Goal: Find contact information: Find contact information

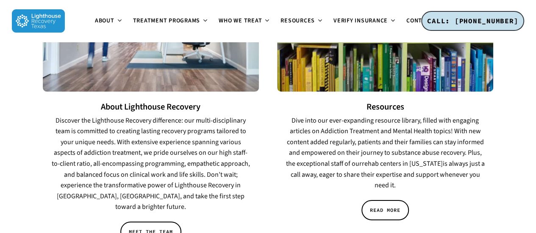
scroll to position [1248, 0]
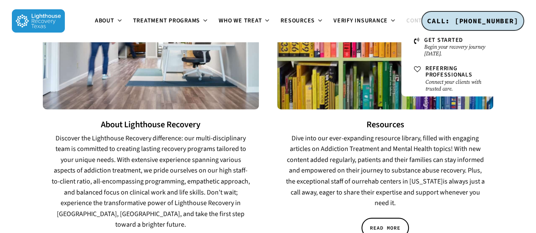
click at [415, 22] on span "Contact" at bounding box center [419, 21] width 26 height 8
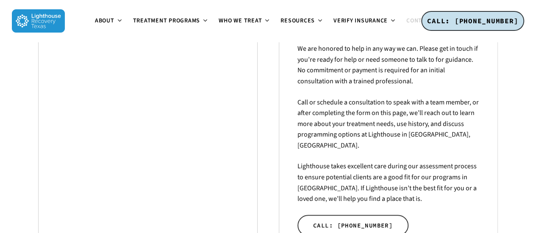
scroll to position [199, 0]
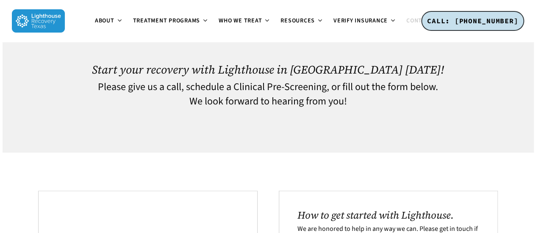
scroll to position [0, 0]
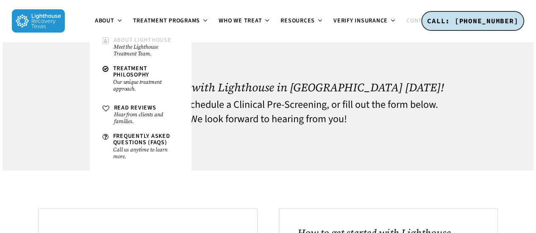
click at [133, 46] on small "Meet the Lighthouse Treatment Team." at bounding box center [146, 51] width 65 height 14
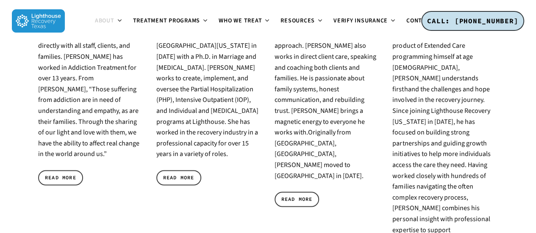
scroll to position [534, 0]
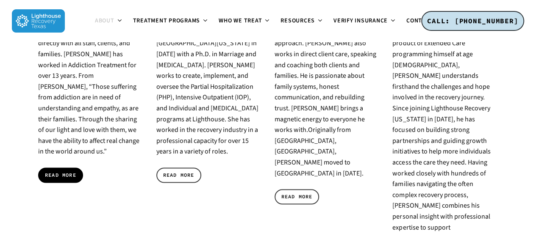
click at [63, 171] on span "READ MORE" at bounding box center [60, 175] width 31 height 8
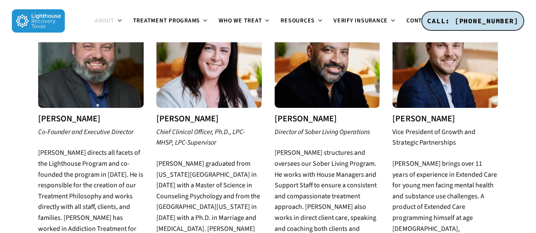
scroll to position [365, 0]
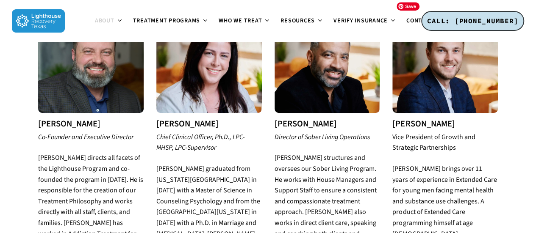
click at [440, 79] on img at bounding box center [444, 60] width 105 height 105
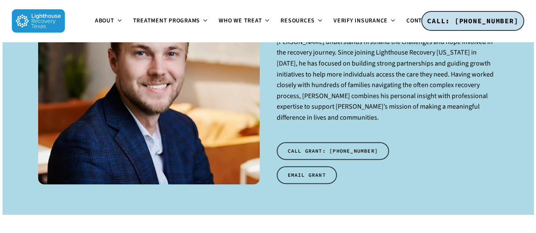
scroll to position [114, 0]
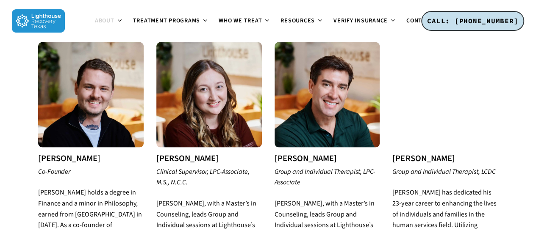
scroll to position [830, 0]
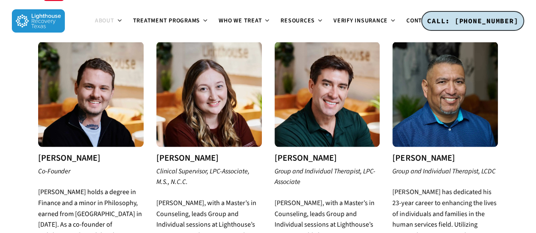
click at [82, 76] on img at bounding box center [90, 94] width 105 height 105
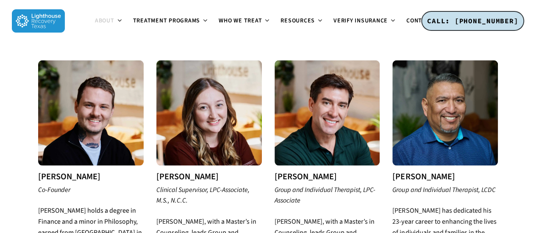
scroll to position [795, 0]
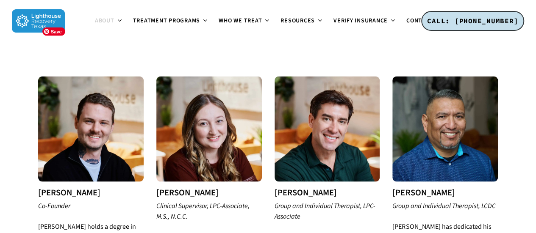
click at [97, 94] on img at bounding box center [90, 128] width 105 height 105
click at [173, 98] on img at bounding box center [208, 128] width 105 height 105
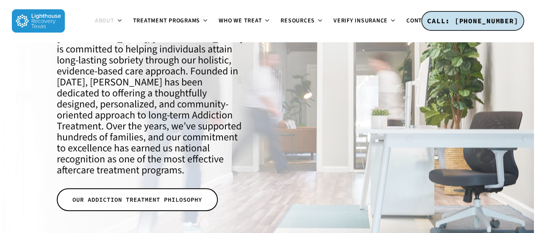
scroll to position [0, 0]
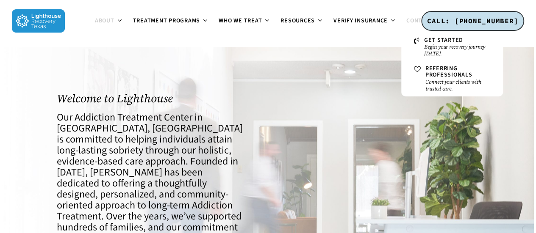
click at [408, 21] on span "Contact" at bounding box center [419, 21] width 26 height 8
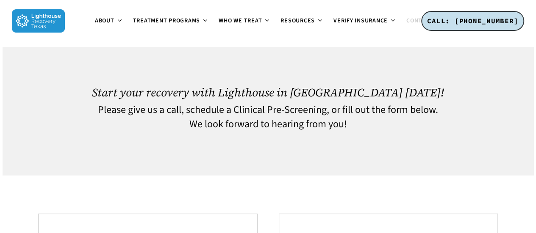
scroll to position [515, 0]
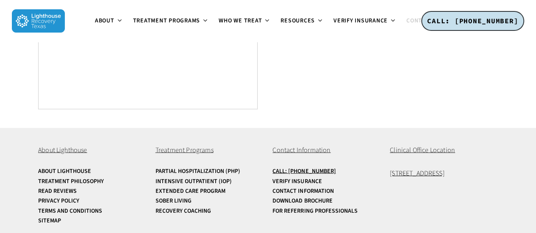
scroll to position [662, 0]
